Goal: Obtain resource: Download file/media

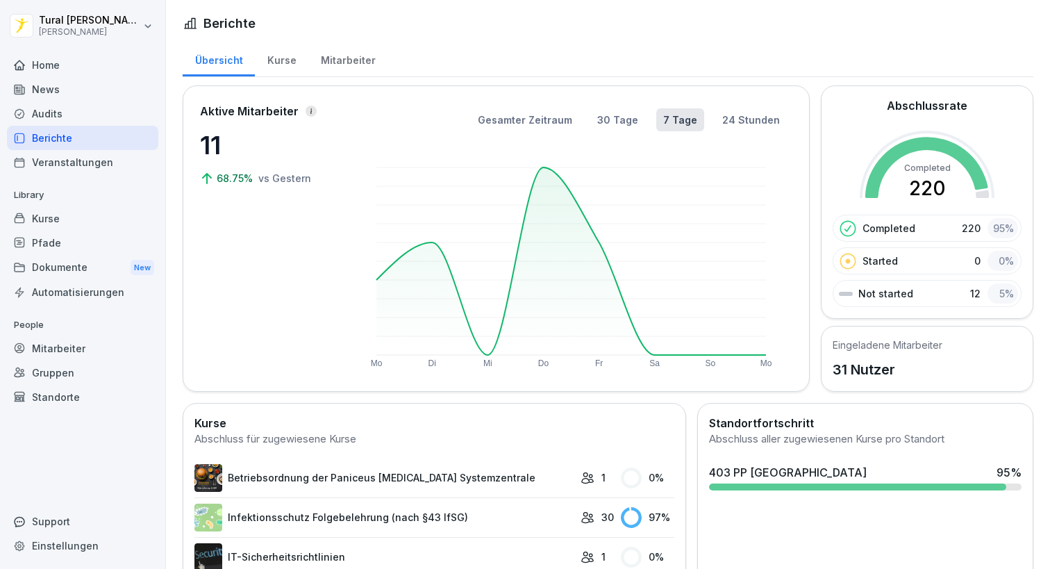
click at [342, 66] on div "Mitarbeiter" at bounding box center [347, 58] width 79 height 35
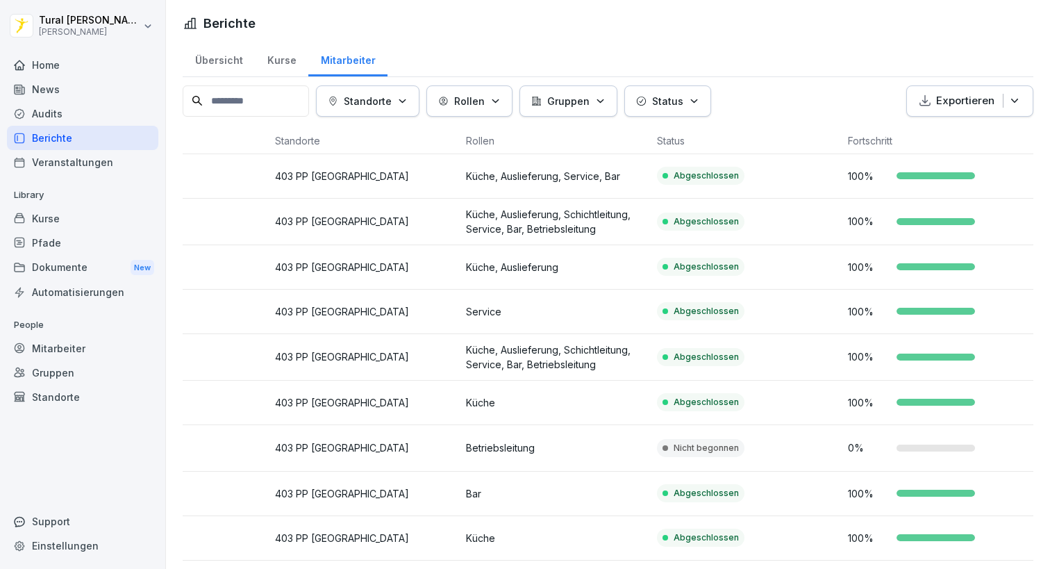
scroll to position [0, 295]
click at [515, 315] on p "Service" at bounding box center [556, 311] width 180 height 15
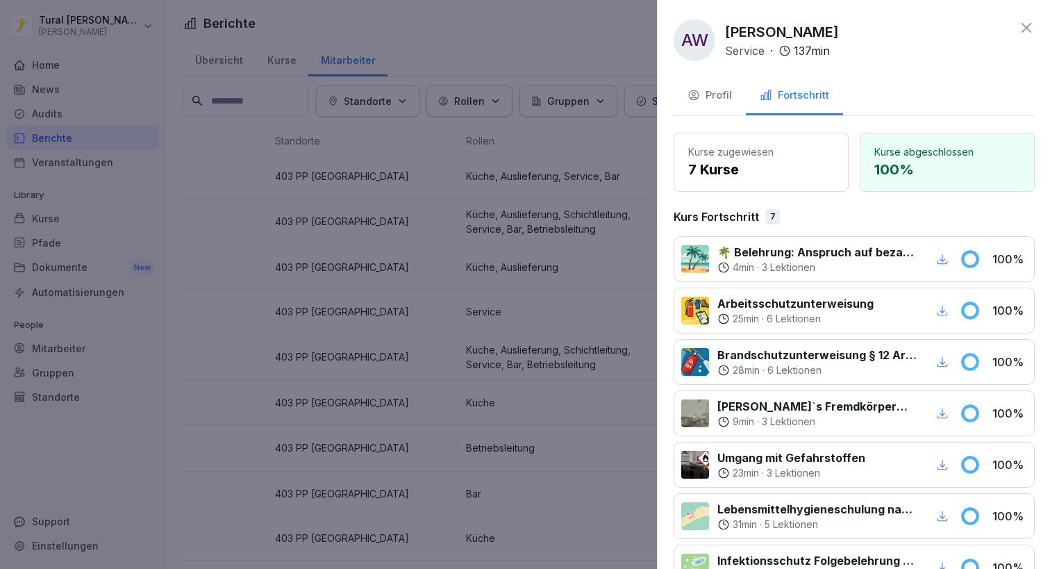
click at [515, 315] on div at bounding box center [525, 284] width 1050 height 569
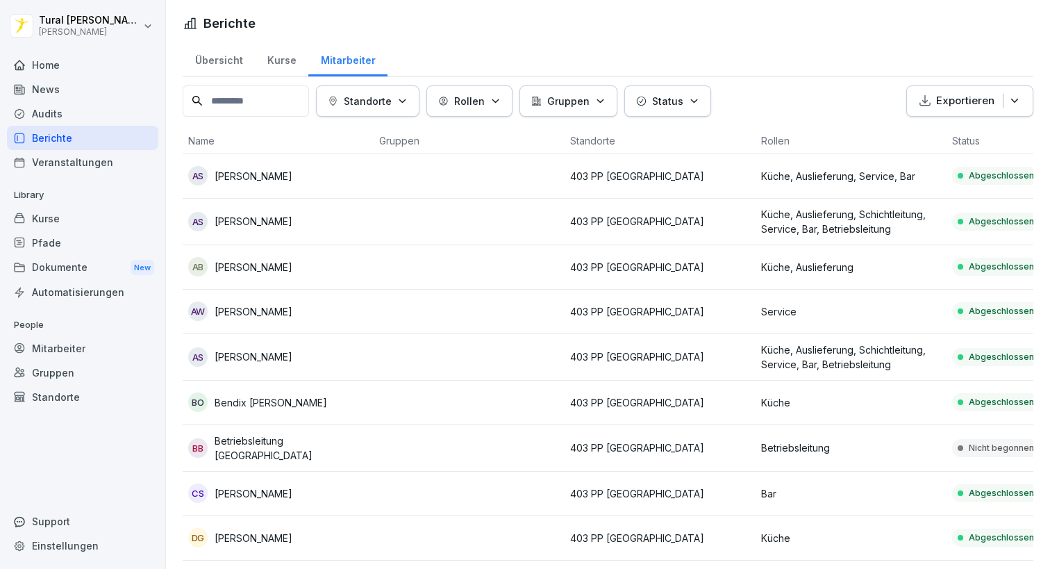
scroll to position [0, 0]
click at [380, 444] on td at bounding box center [469, 448] width 191 height 47
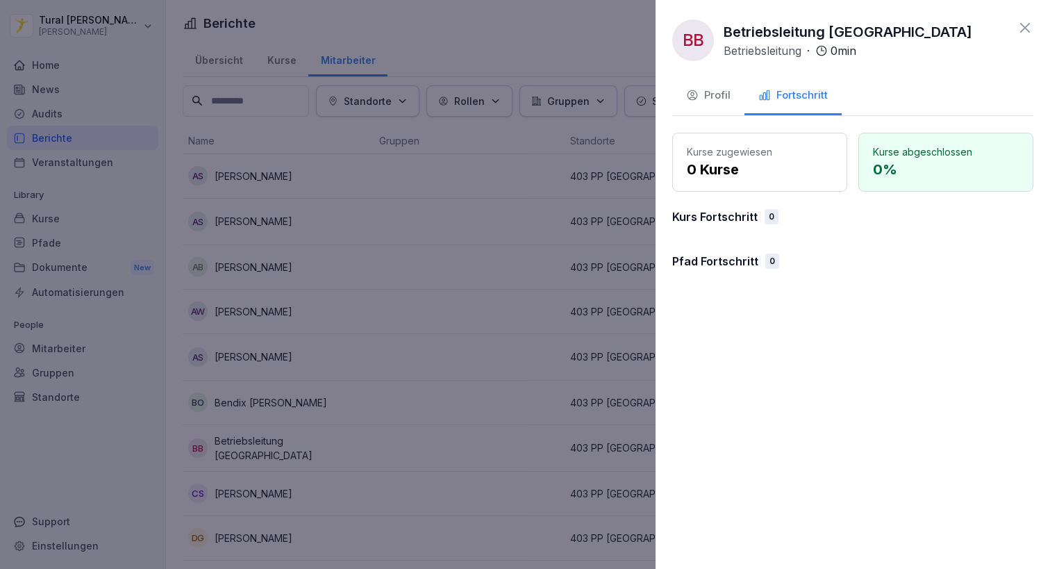
click at [383, 303] on div at bounding box center [525, 284] width 1050 height 569
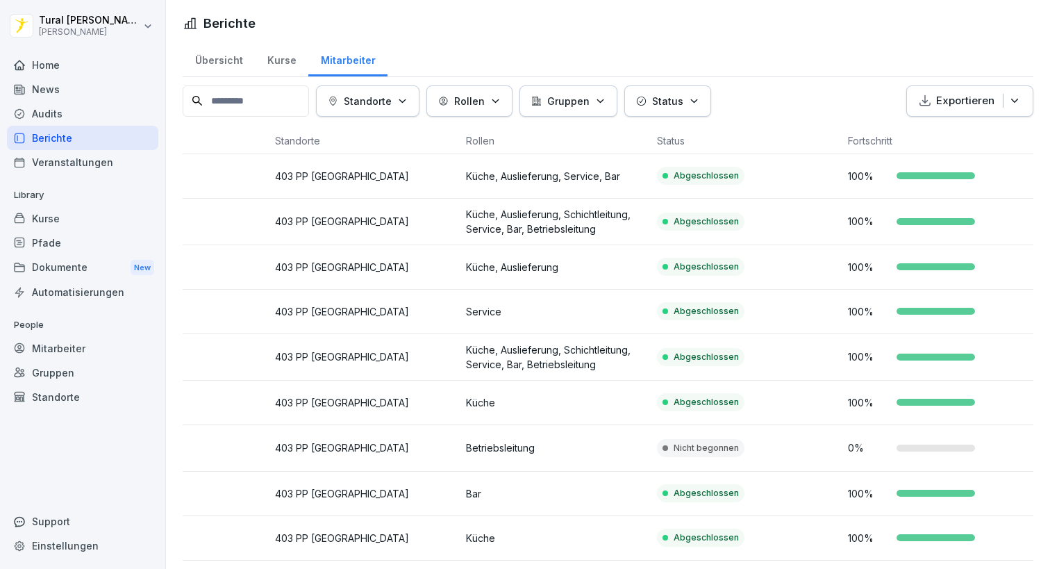
click at [53, 92] on div "News" at bounding box center [82, 89] width 151 height 24
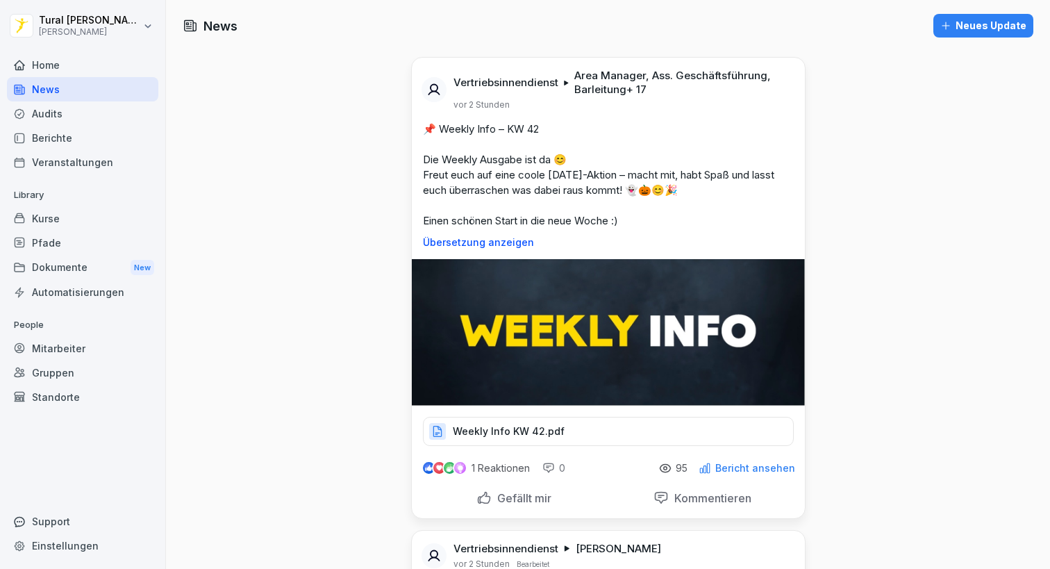
click at [519, 435] on p "Weekly Info KW 42.pdf" at bounding box center [509, 431] width 112 height 14
